Goal: Information Seeking & Learning: Understand process/instructions

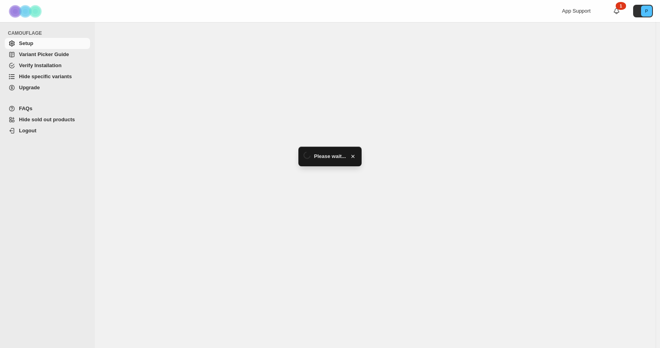
select select "******"
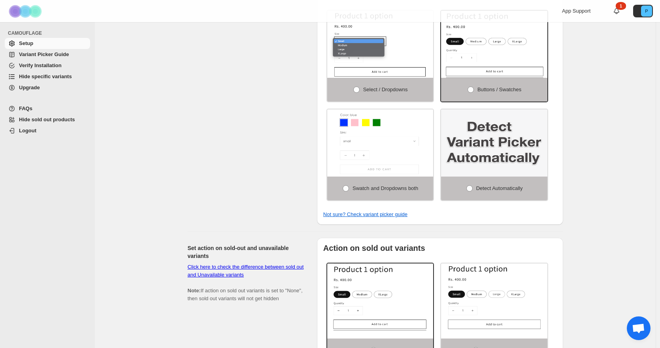
scroll to position [237, 0]
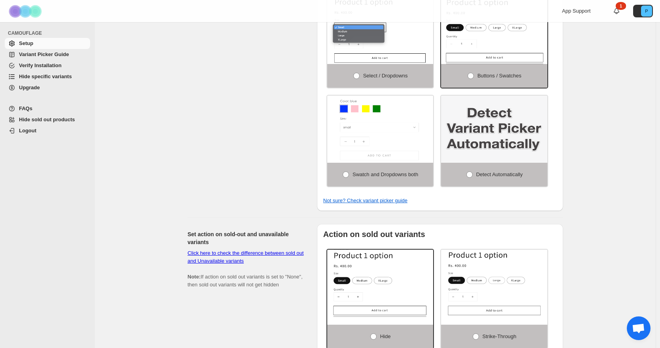
click at [643, 332] on span "Open chat" at bounding box center [638, 329] width 13 height 11
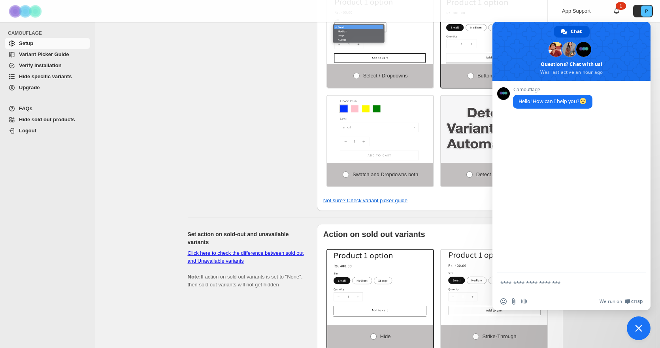
click at [582, 67] on span at bounding box center [571, 51] width 158 height 59
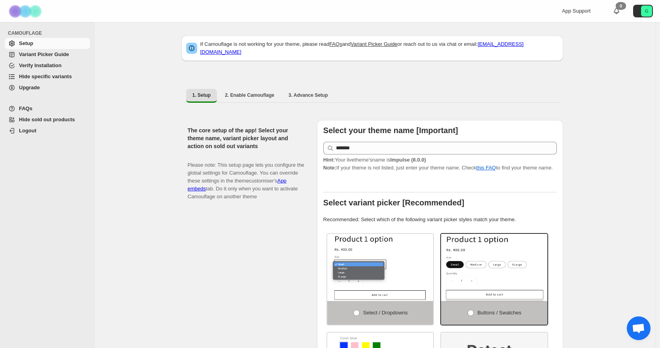
click at [637, 326] on span "Open chat" at bounding box center [638, 329] width 13 height 11
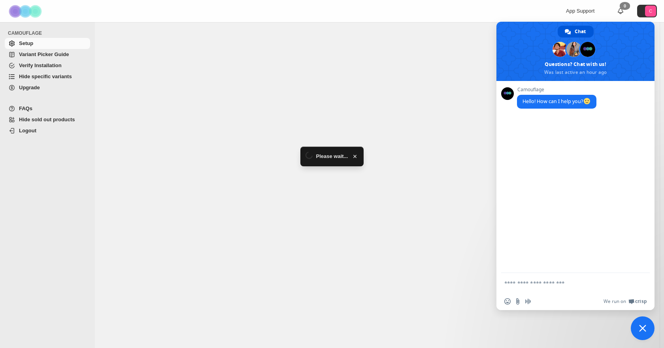
select select "******"
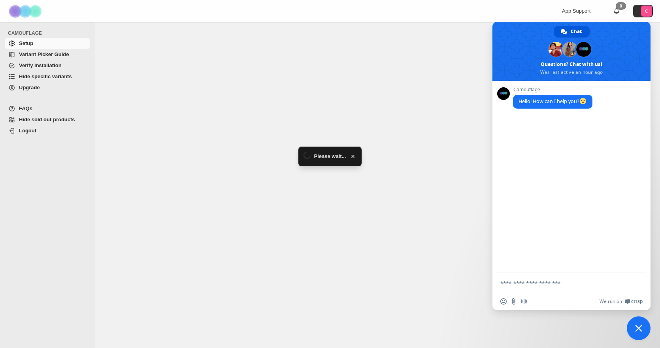
select select "******"
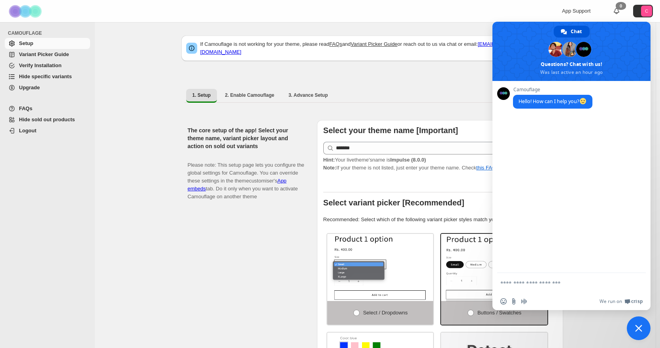
click at [526, 286] on textarea "Compose your message..." at bounding box center [562, 283] width 125 height 7
click at [518, 88] on span "Camouflage" at bounding box center [552, 90] width 79 height 6
click at [537, 99] on span "Hello! How can I help you?" at bounding box center [552, 101] width 68 height 7
click at [593, 72] on span at bounding box center [571, 51] width 158 height 59
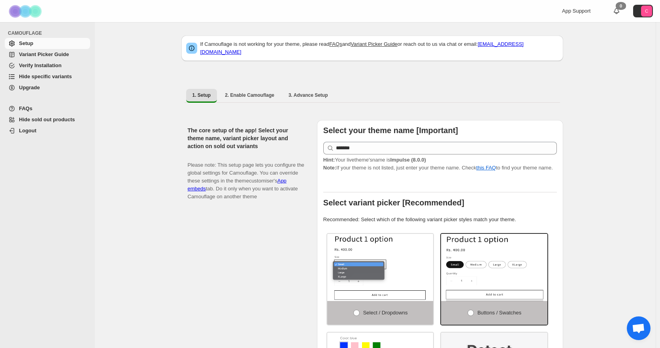
click at [644, 337] on span "Open chat" at bounding box center [639, 328] width 24 height 24
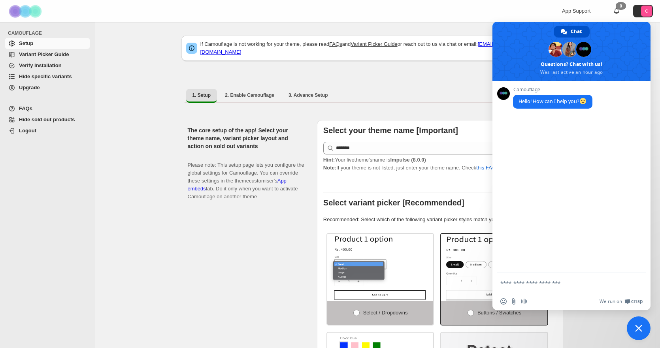
click at [575, 30] on span "Chat" at bounding box center [576, 32] width 11 height 12
click at [572, 50] on span at bounding box center [569, 49] width 15 height 15
click at [553, 50] on span at bounding box center [555, 49] width 15 height 15
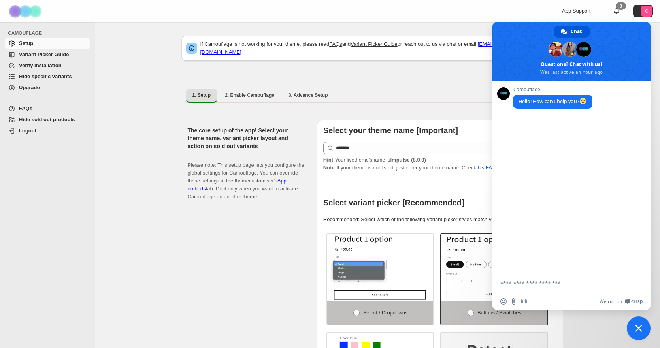
drag, startPoint x: 553, startPoint y: 50, endPoint x: 582, endPoint y: 46, distance: 29.5
click at [554, 50] on span at bounding box center [555, 49] width 15 height 15
click at [583, 46] on span at bounding box center [583, 49] width 15 height 15
drag, startPoint x: 585, startPoint y: 46, endPoint x: 587, endPoint y: 63, distance: 17.1
click at [585, 47] on span at bounding box center [583, 49] width 15 height 15
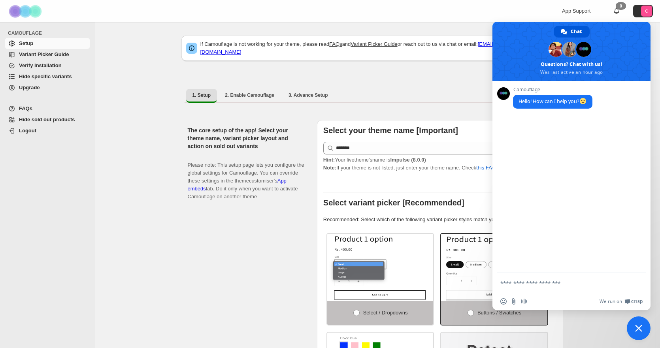
click at [587, 63] on span at bounding box center [571, 51] width 158 height 59
click at [587, 57] on span at bounding box center [583, 49] width 15 height 15
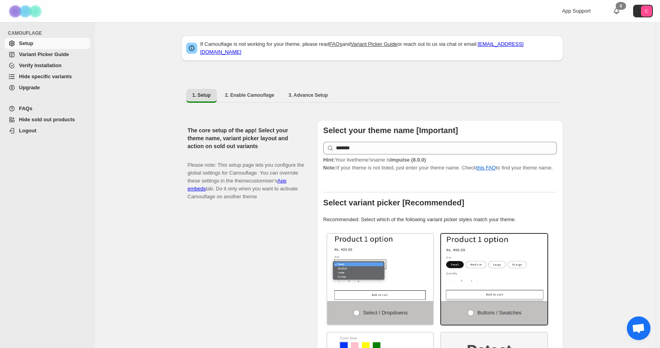
click at [573, 8] on span "App Support" at bounding box center [576, 11] width 28 height 6
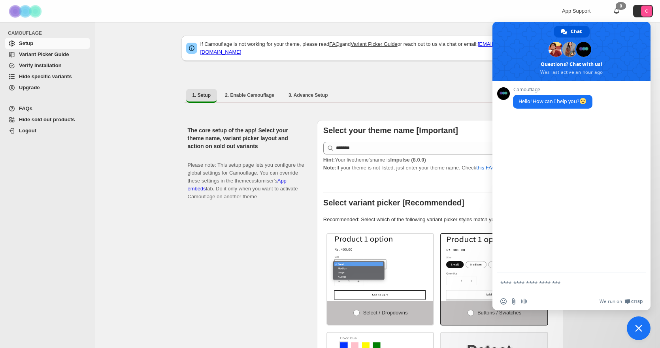
click at [273, 273] on div "The core setup of the app! Select your theme name, variant picker layout and ac…" at bounding box center [249, 284] width 123 height 328
click at [49, 55] on span "Variant Picker Guide" at bounding box center [44, 54] width 50 height 6
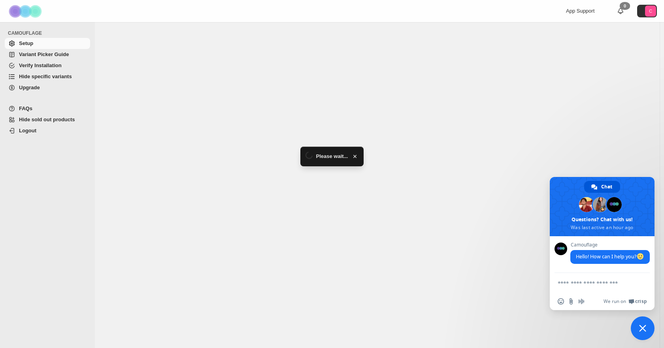
select select "******"
